Goal: Information Seeking & Learning: Check status

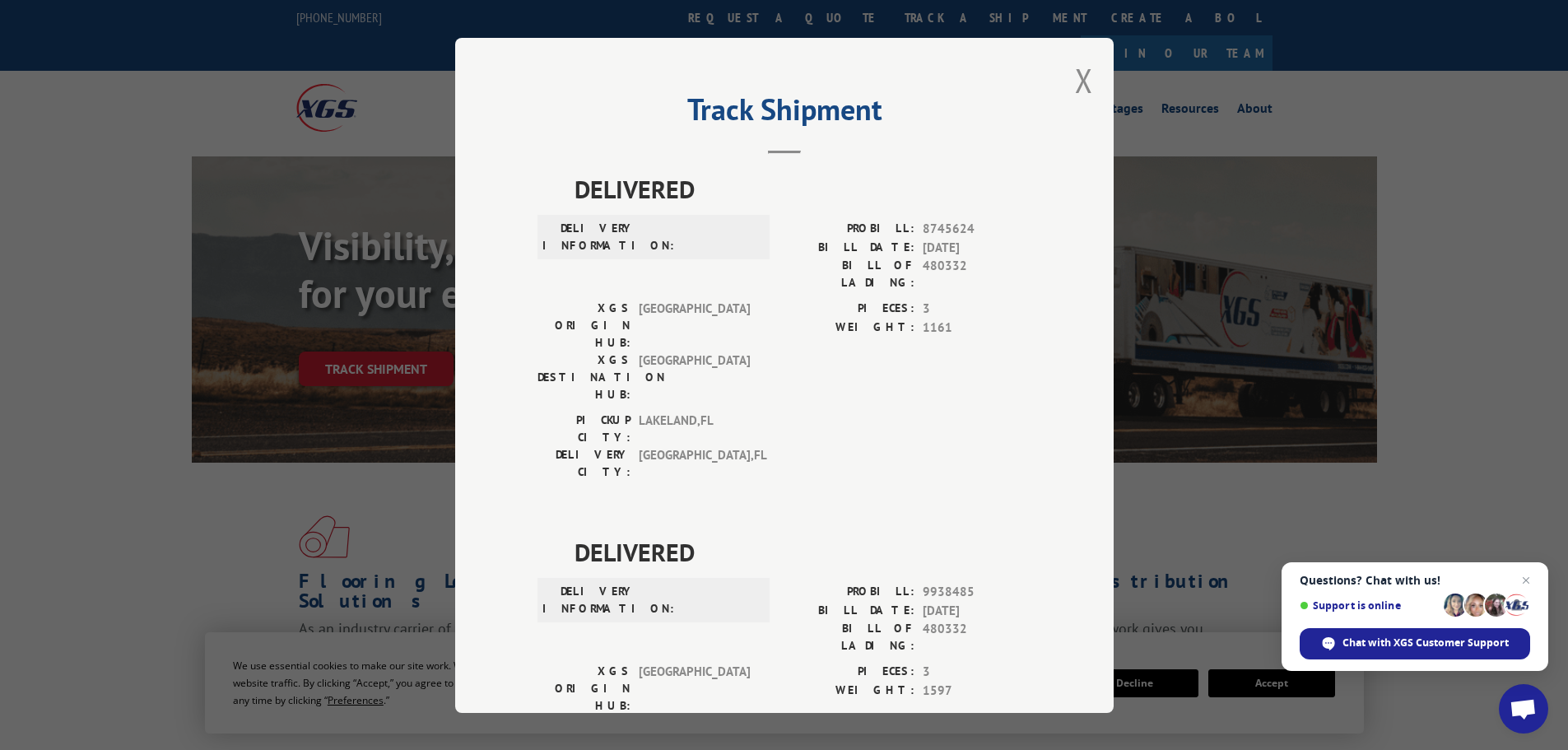
scroll to position [1564, 0]
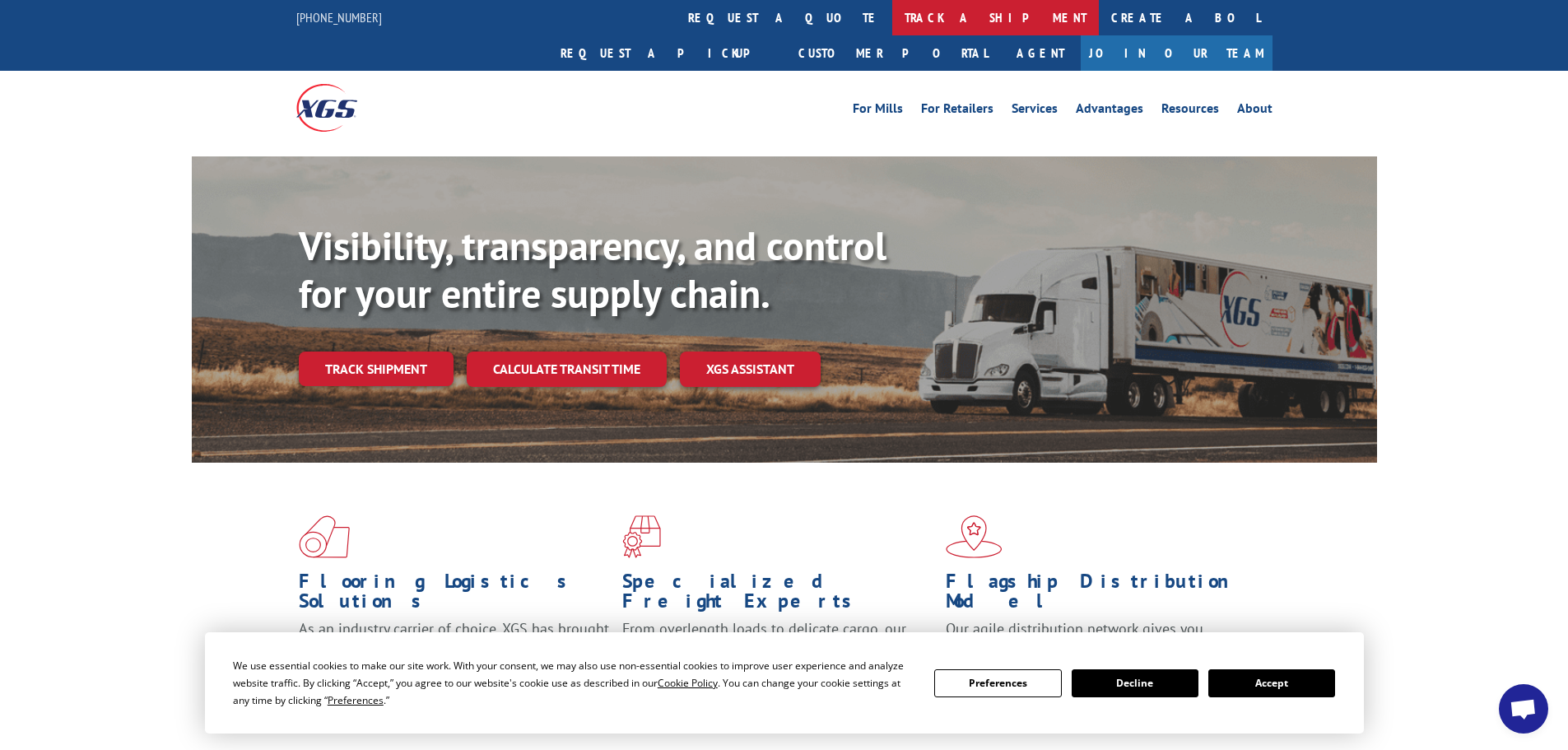
click at [892, 34] on link "track a shipment" at bounding box center [995, 17] width 207 height 36
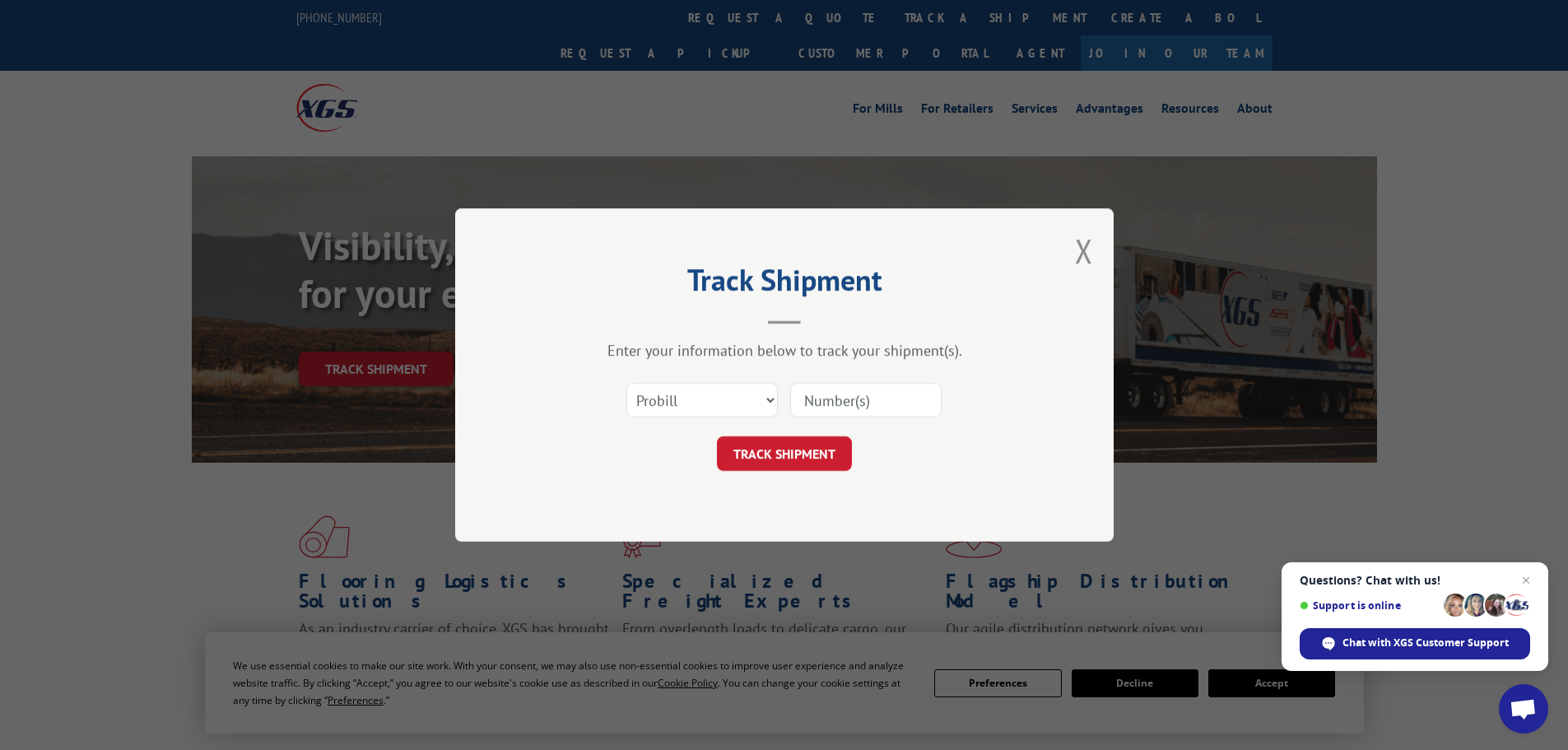
click at [816, 401] on input at bounding box center [866, 400] width 151 height 35
paste input "17480264"
type input "17480264"
click at [812, 467] on button "TRACK SHIPMENT" at bounding box center [784, 453] width 135 height 35
